Goal: Task Accomplishment & Management: Use online tool/utility

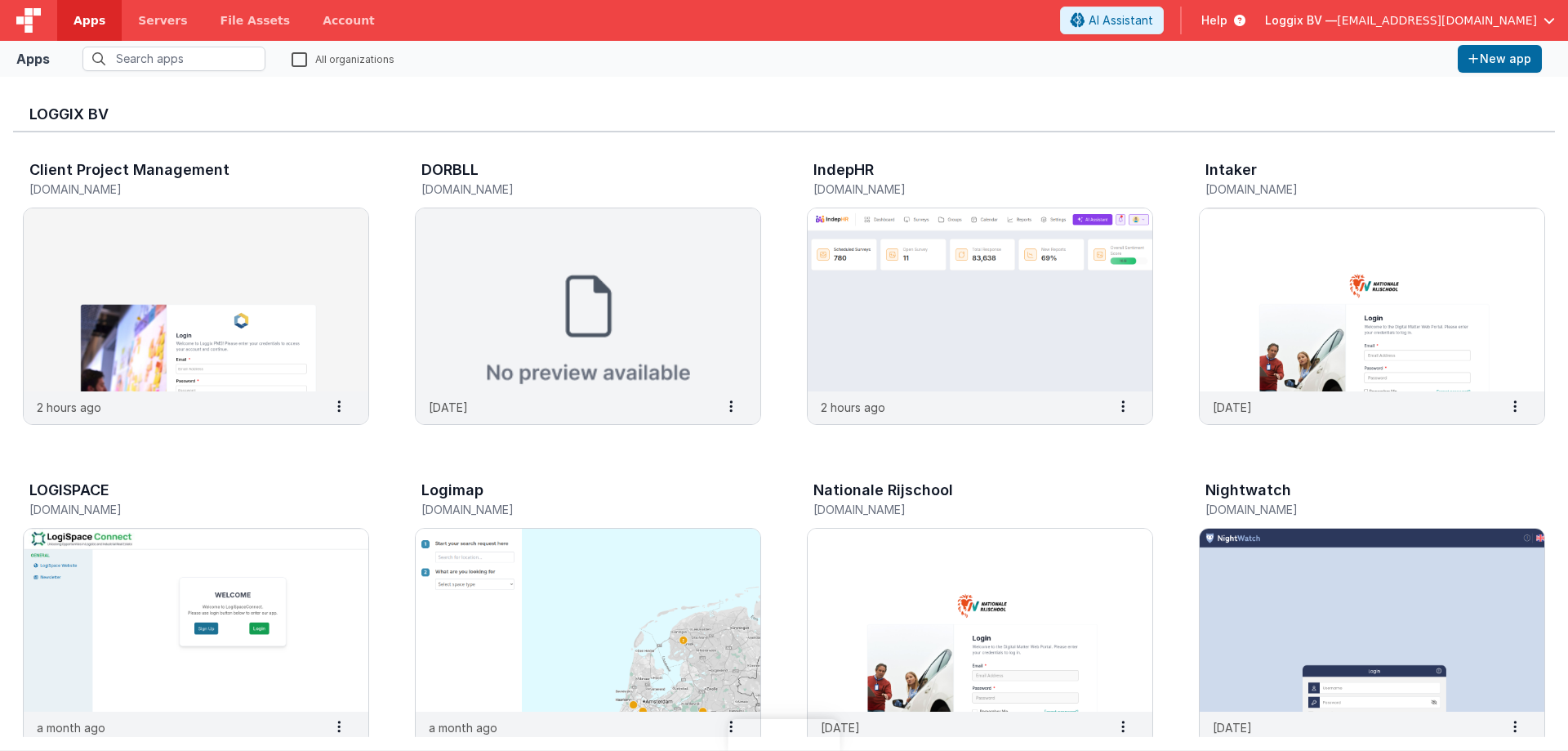
click at [78, 17] on span "Apps" at bounding box center [89, 20] width 32 height 16
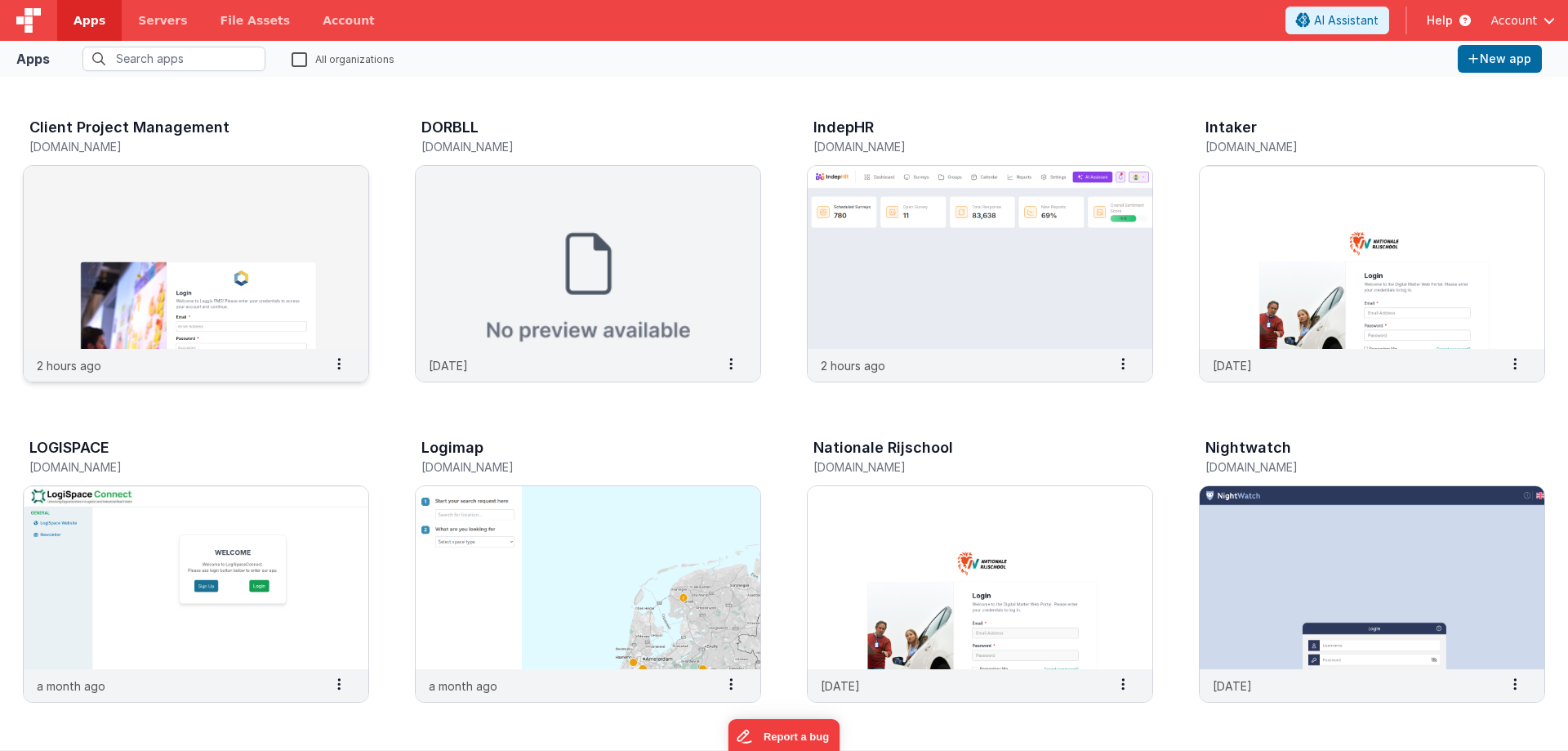
click at [310, 257] on img at bounding box center [196, 257] width 345 height 183
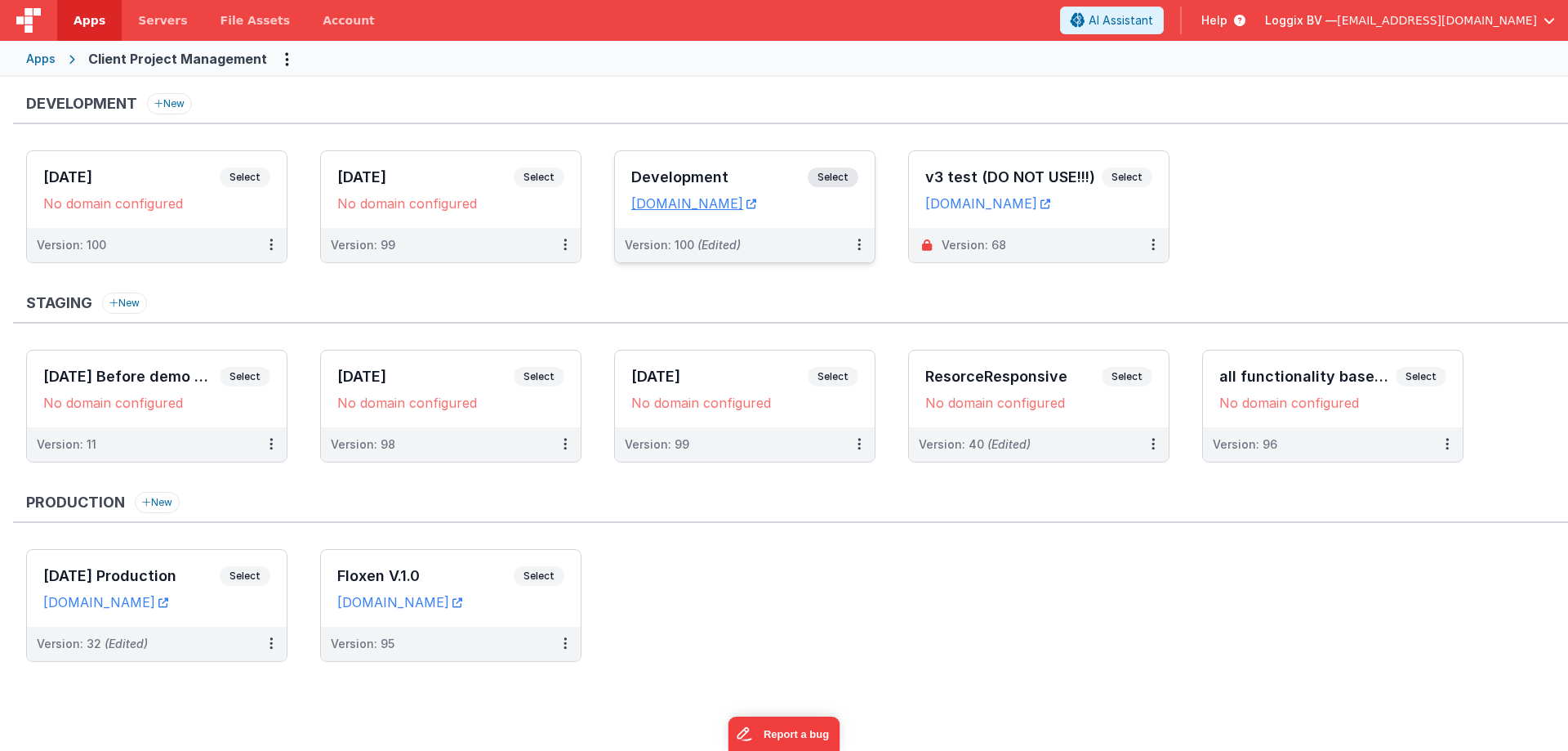
click at [812, 171] on span "Select" at bounding box center [833, 177] width 51 height 20
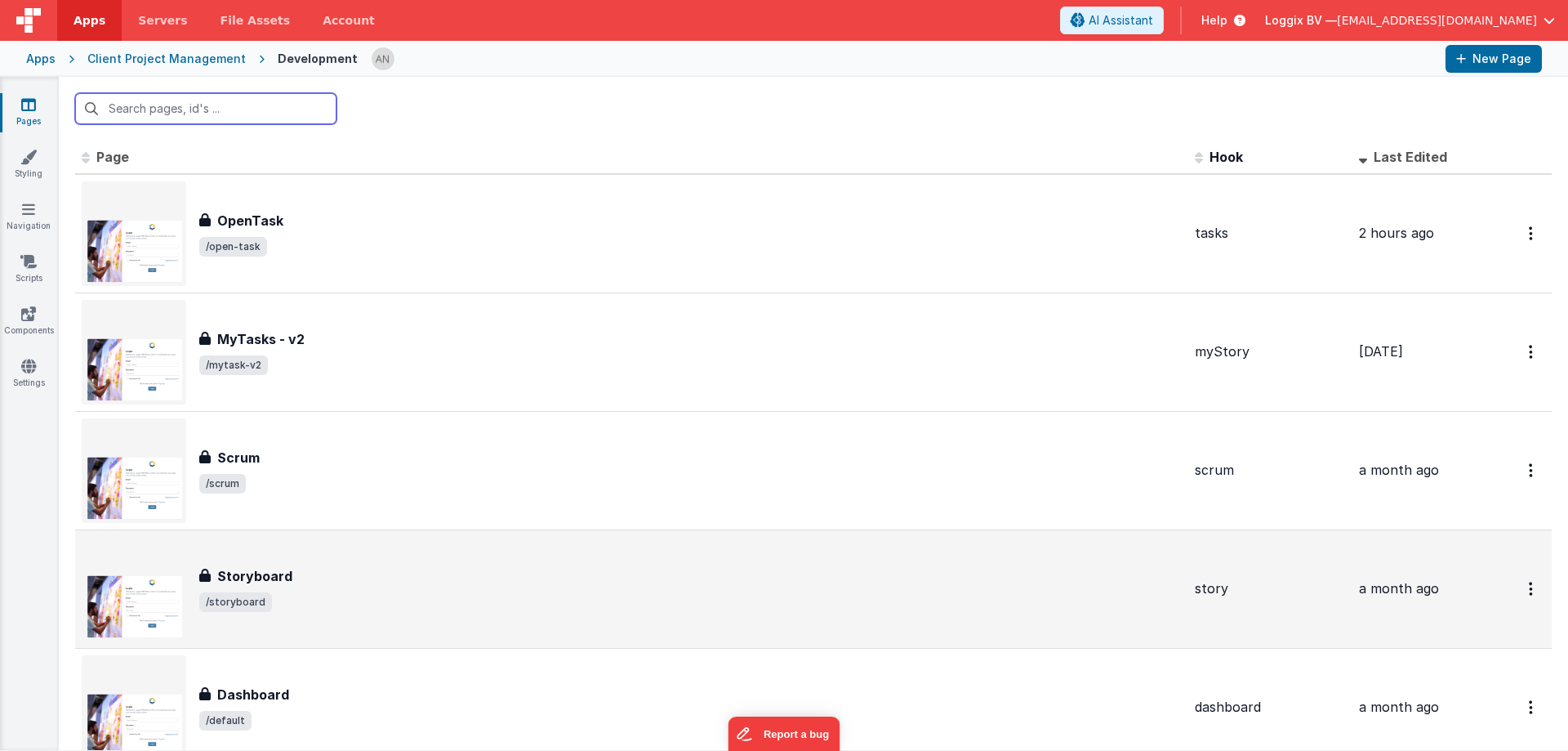
scroll to position [163, 0]
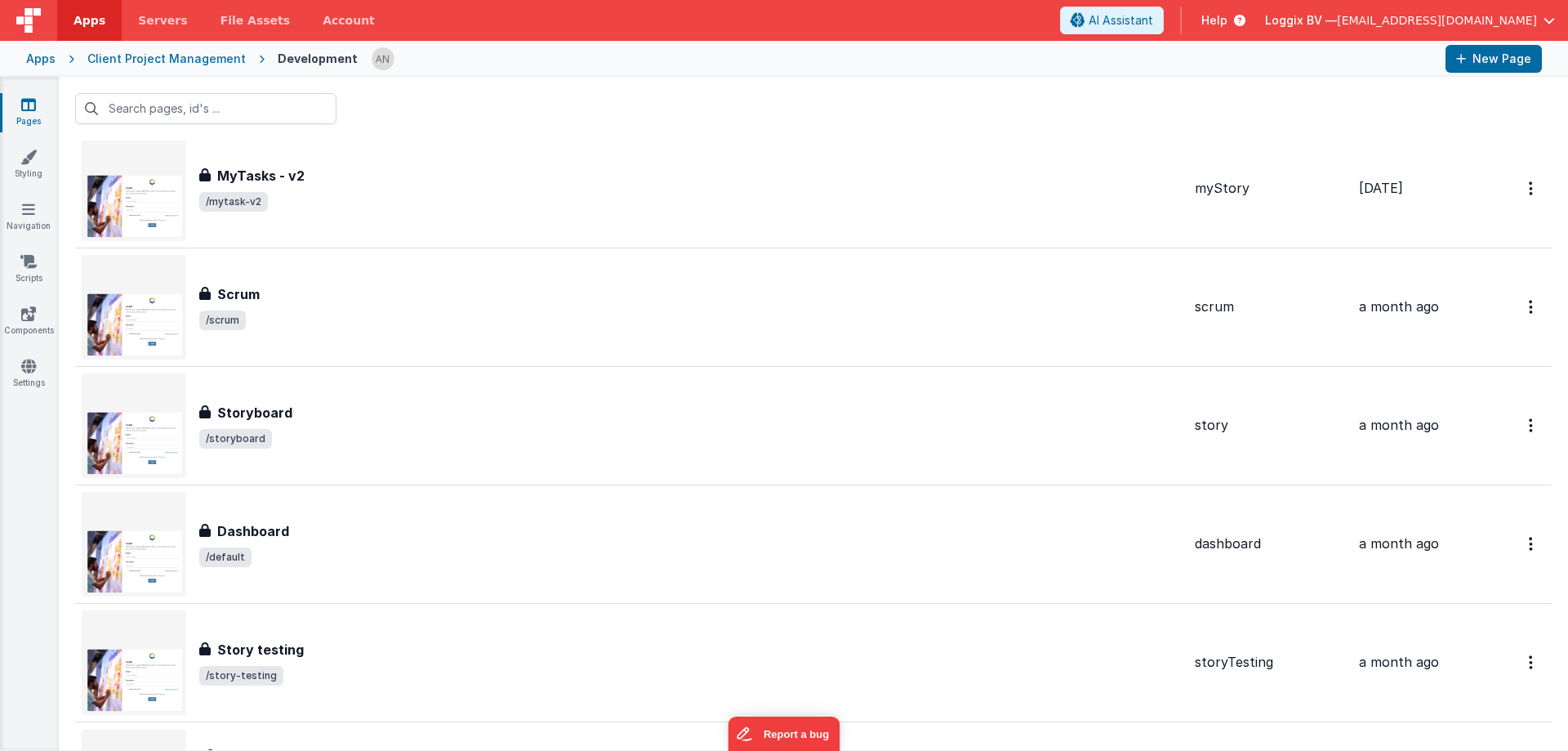
click at [77, 7] on link "Apps" at bounding box center [89, 20] width 64 height 41
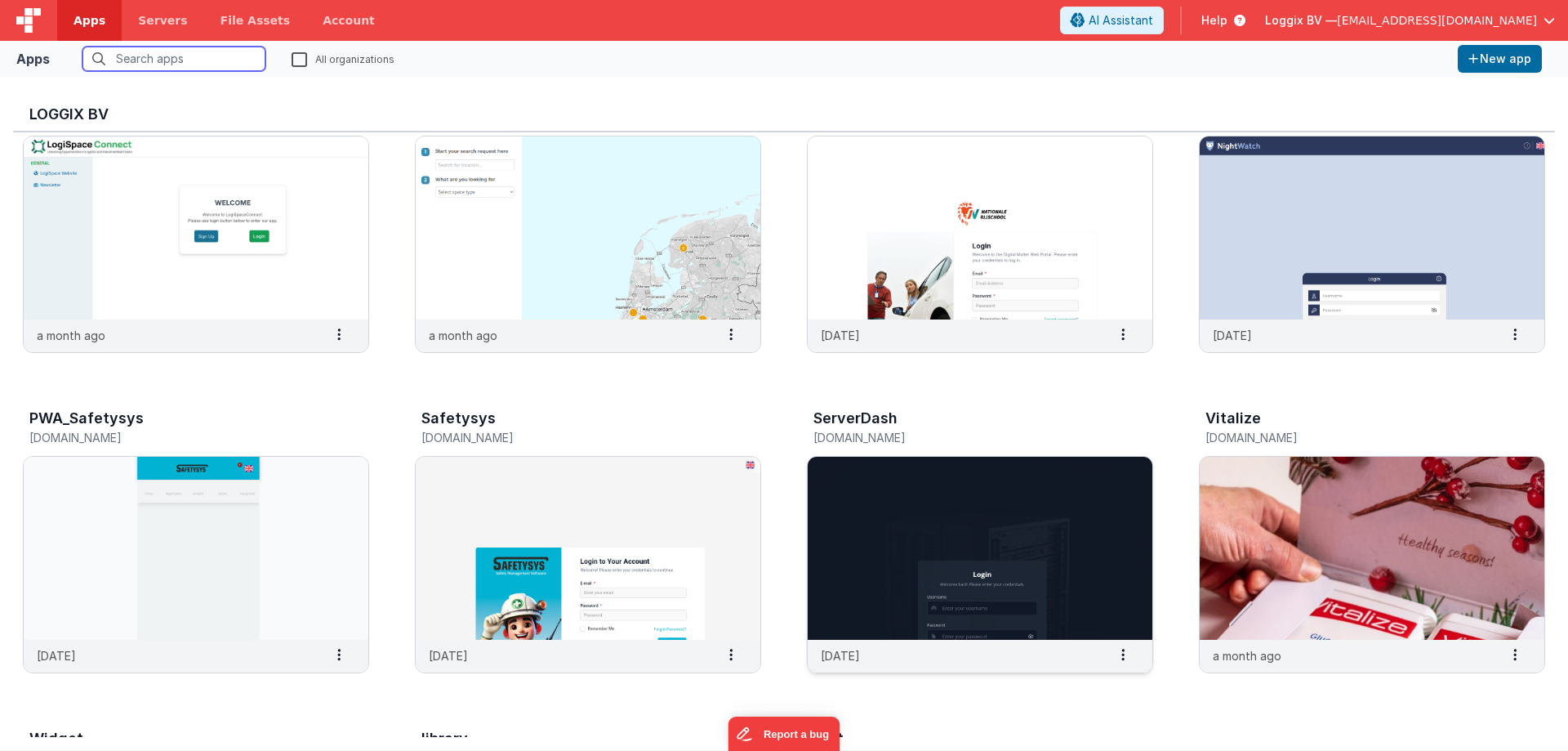
scroll to position [490, 0]
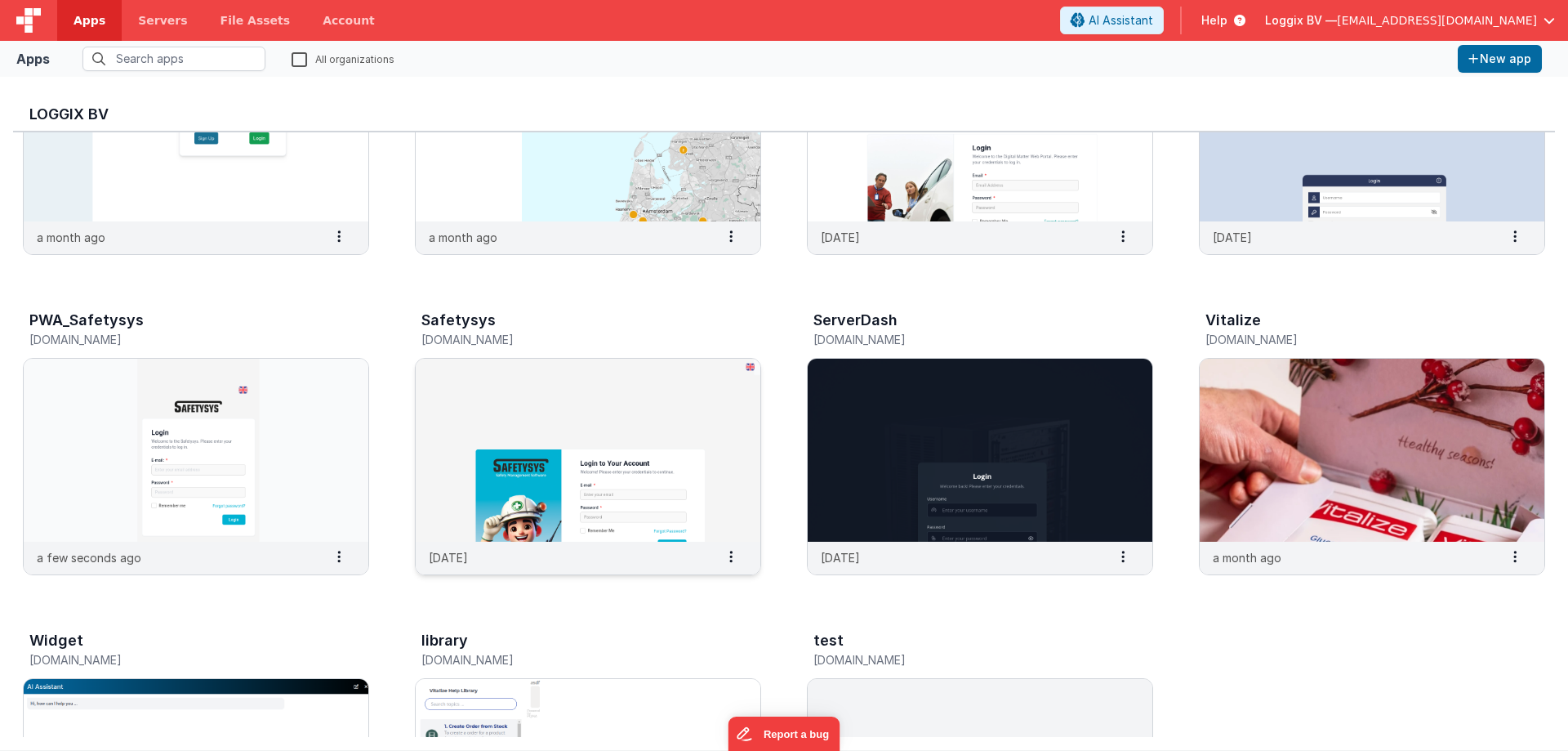
click at [513, 444] on img at bounding box center [588, 450] width 345 height 183
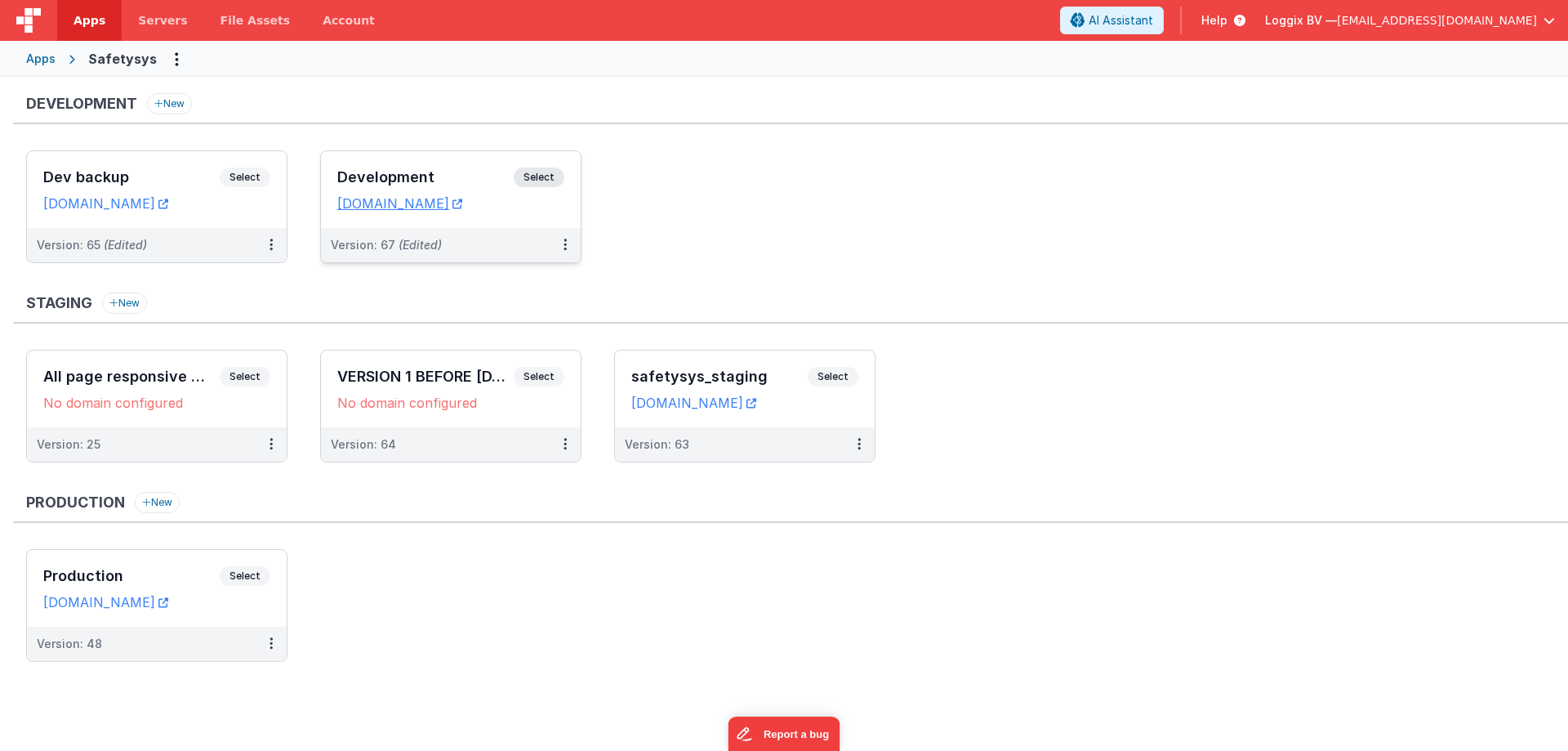
click at [518, 176] on span "Select" at bounding box center [539, 177] width 51 height 20
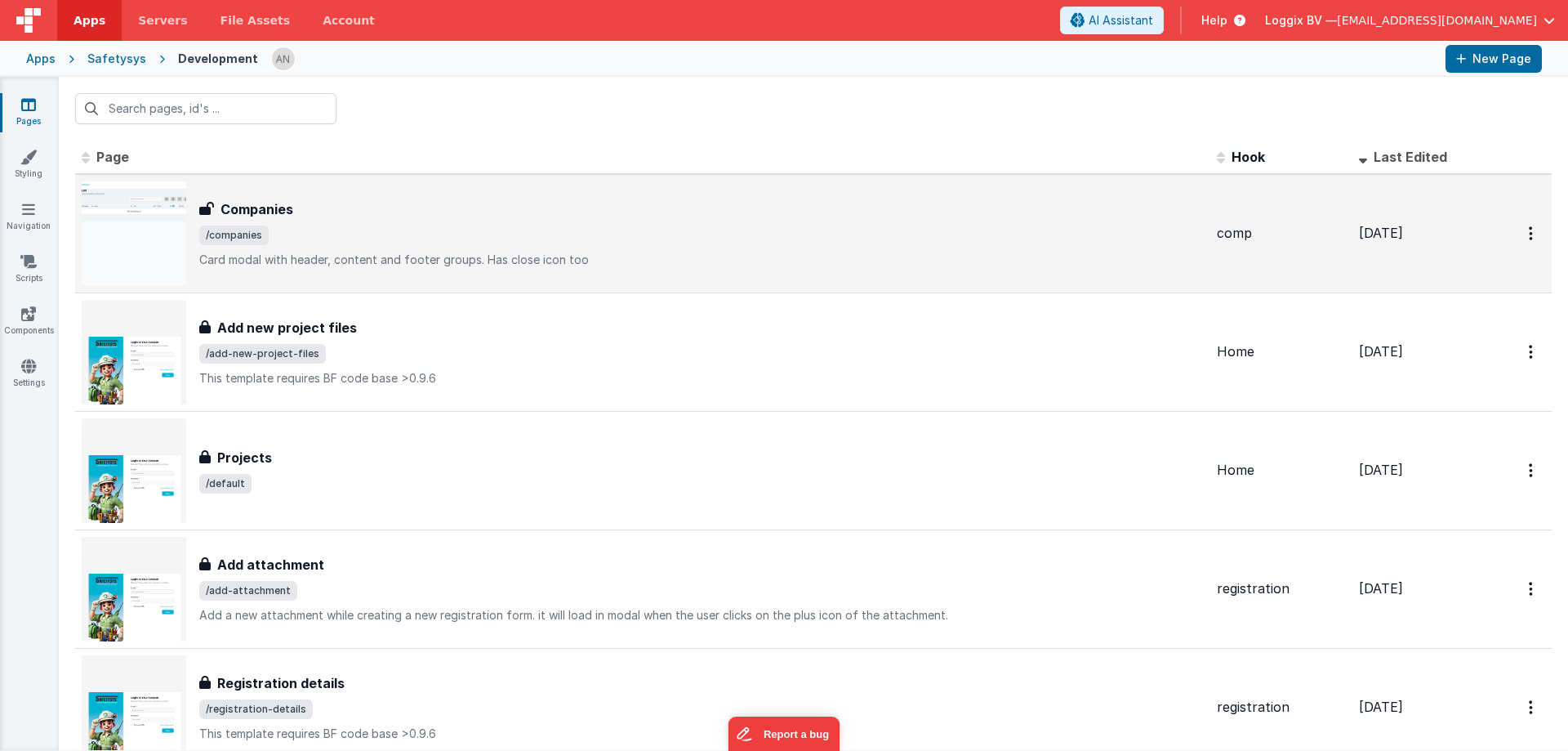
click at [426, 203] on div "Companies" at bounding box center [701, 209] width 1004 height 20
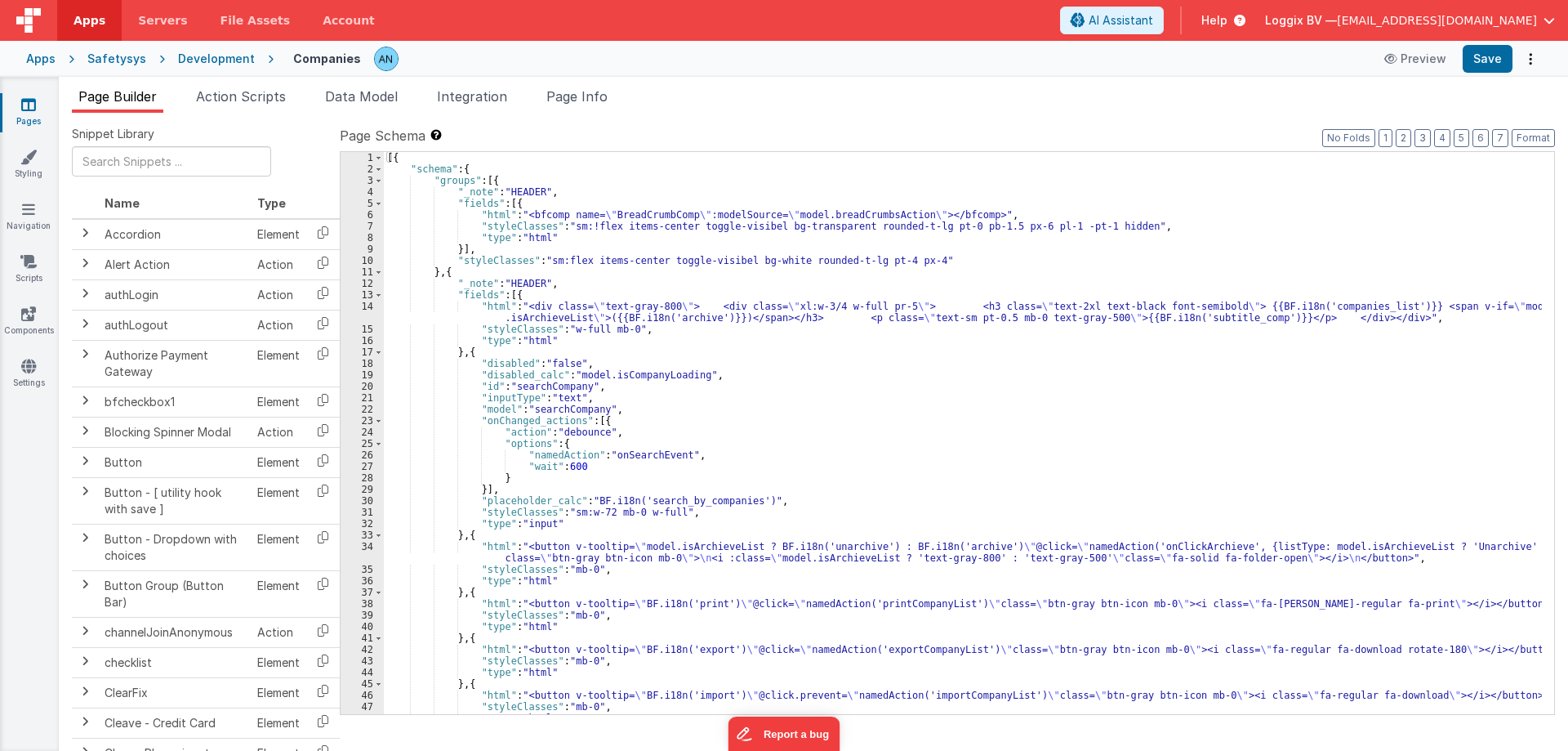
click at [31, 118] on link "Pages" at bounding box center [28, 112] width 58 height 33
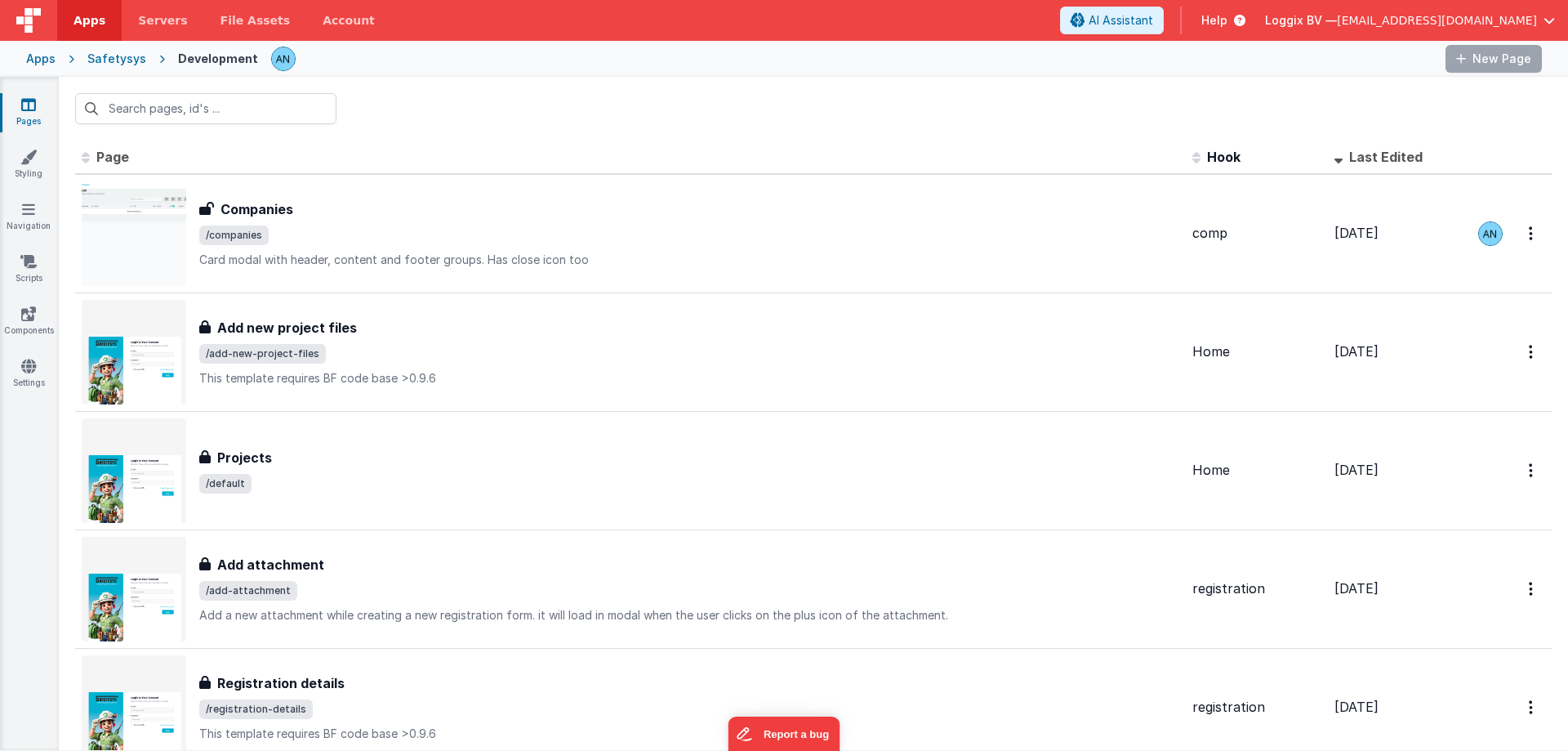
click at [81, 7] on link "Apps" at bounding box center [89, 20] width 64 height 41
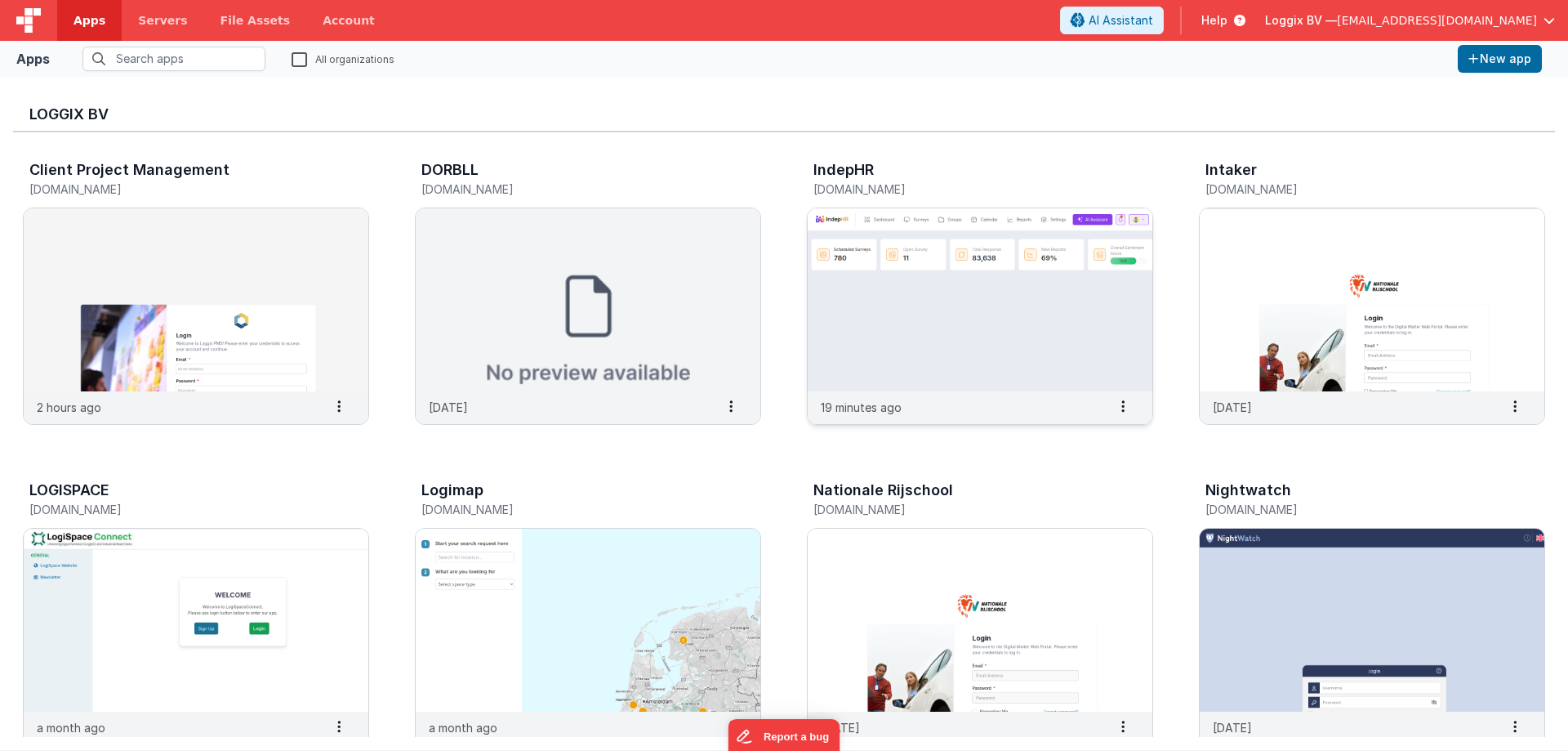
click at [986, 291] on img at bounding box center [981, 299] width 345 height 183
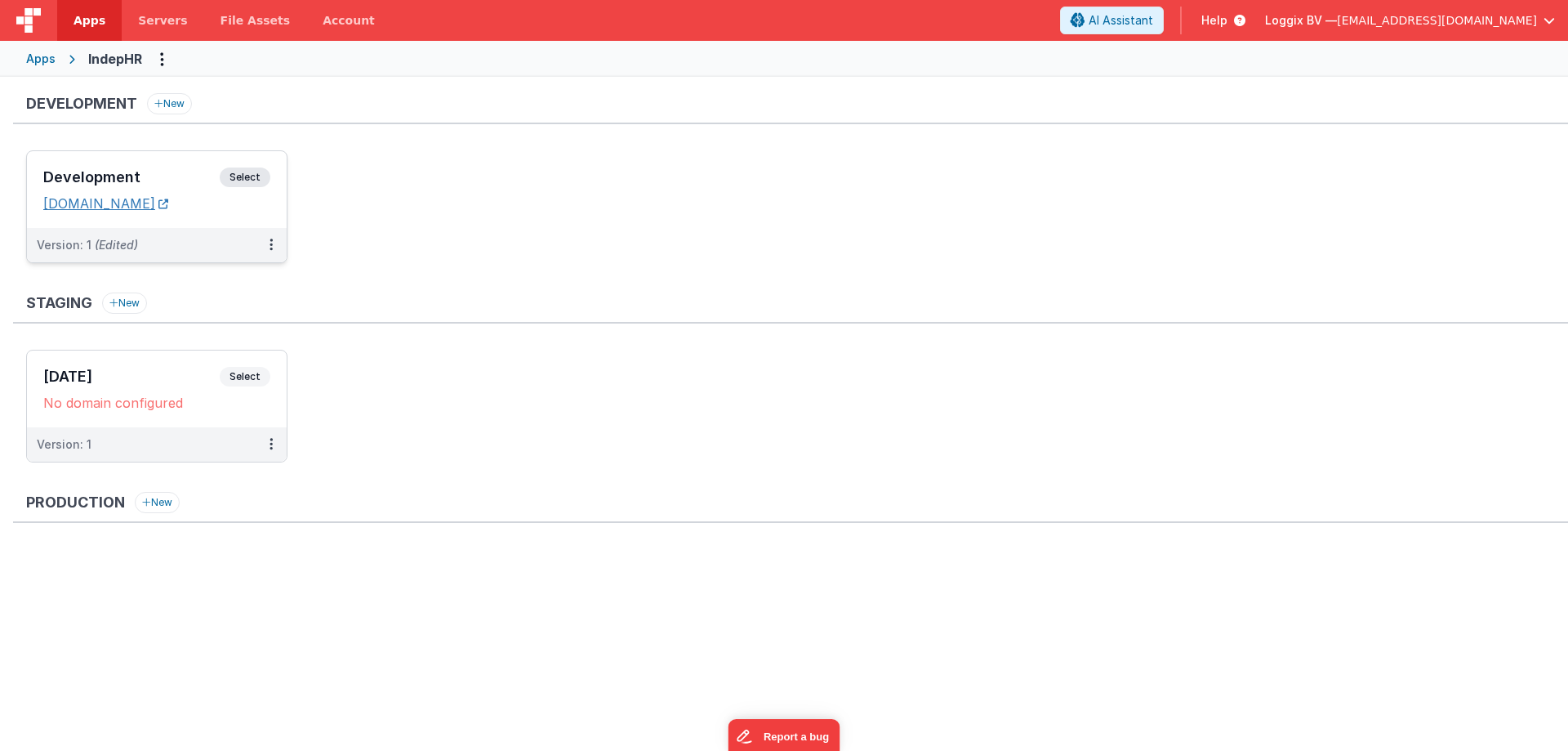
click at [144, 207] on link "[DOMAIN_NAME]" at bounding box center [106, 203] width 125 height 16
click at [249, 179] on span "Select" at bounding box center [245, 177] width 51 height 20
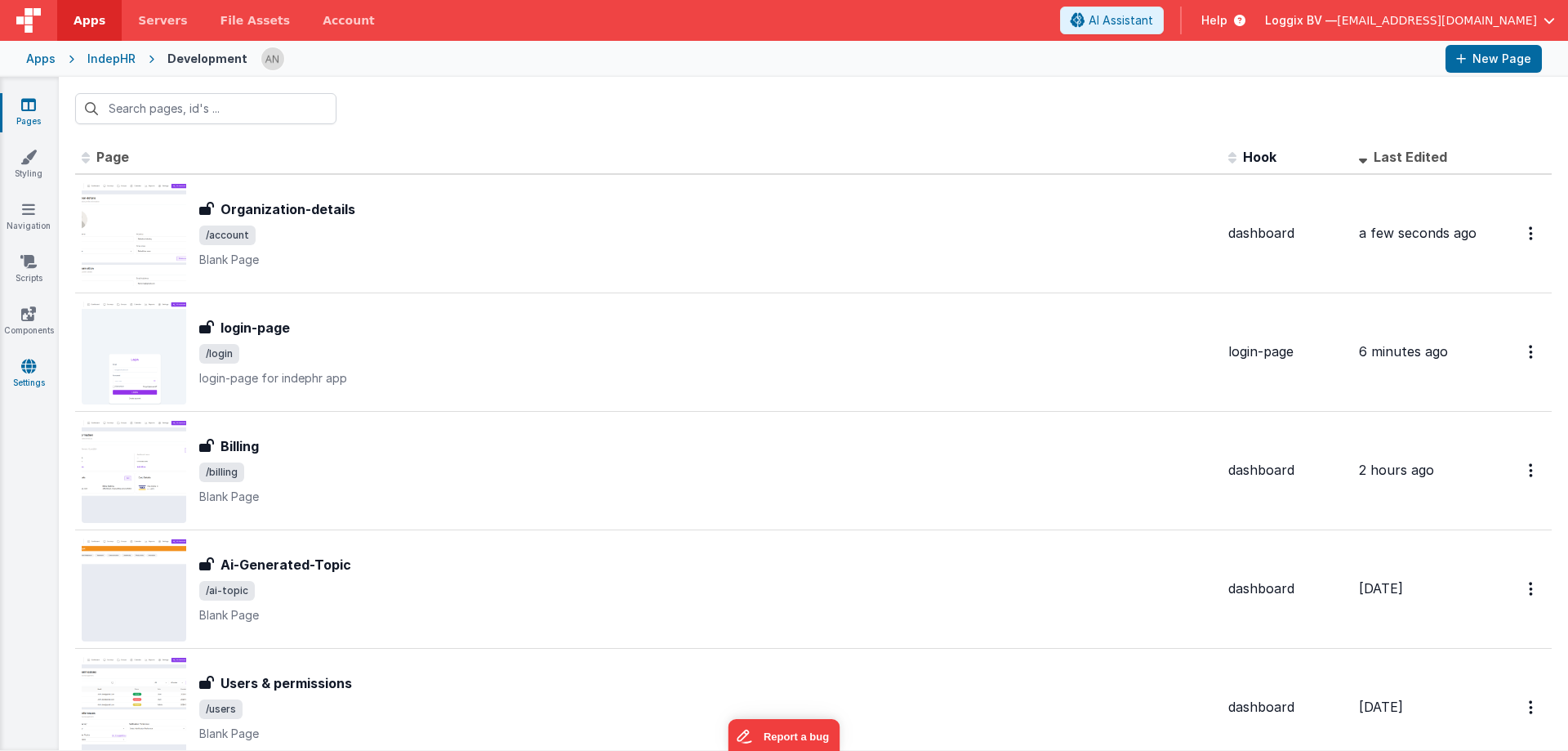
click at [27, 360] on icon at bounding box center [28, 366] width 15 height 16
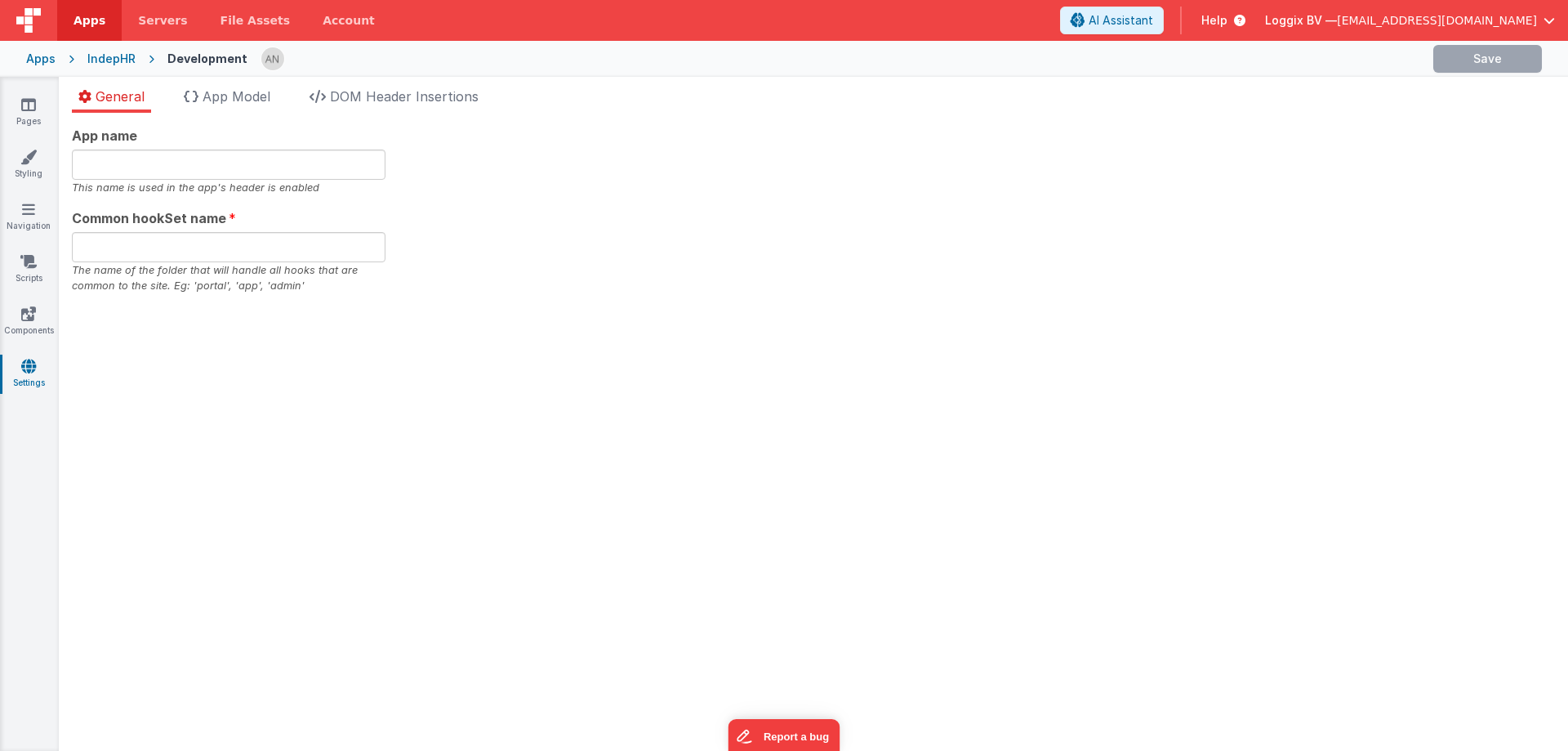
type input "IndepHR"
type input "indephr"
